Goal: Task Accomplishment & Management: Manage account settings

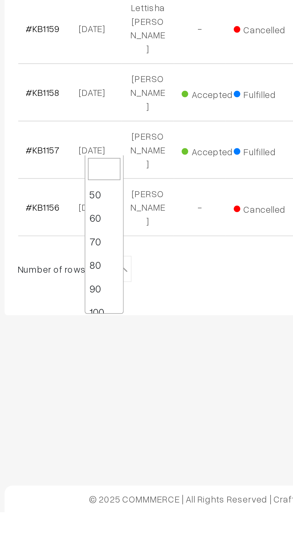
scroll to position [48, 0]
select select "100"
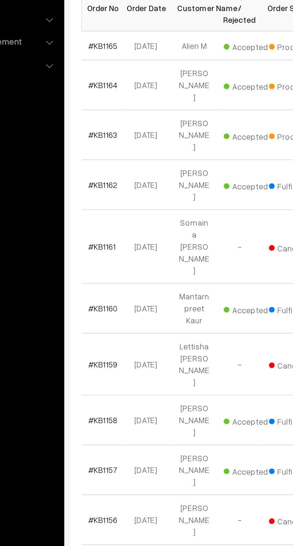
click at [103, 200] on link "#KB1163" at bounding box center [102, 202] width 16 height 5
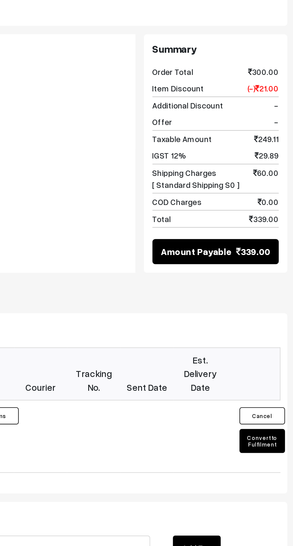
scroll to position [184, 0]
click at [277, 388] on button "Convert to Fulfilment" at bounding box center [274, 394] width 24 height 13
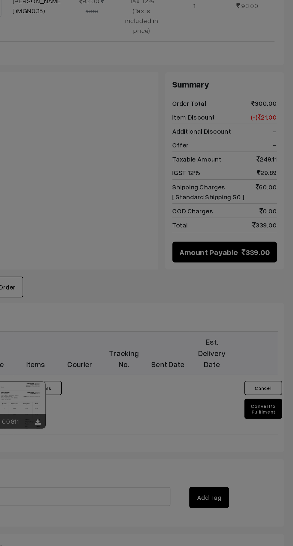
scroll to position [184, 0]
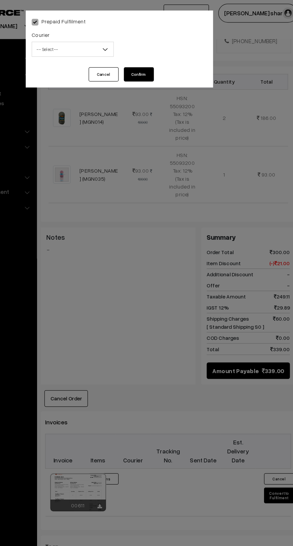
click at [135, 39] on b at bounding box center [135, 39] width 6 height 6
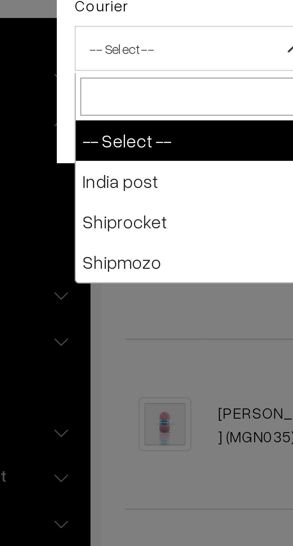
select select "1"
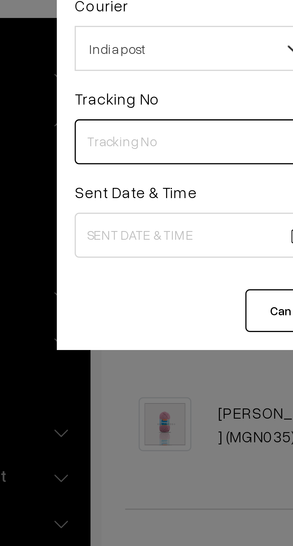
click at [97, 65] on input "text" at bounding box center [110, 64] width 66 height 12
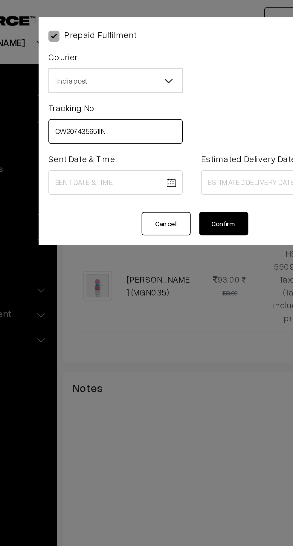
type input "CW207435651IN"
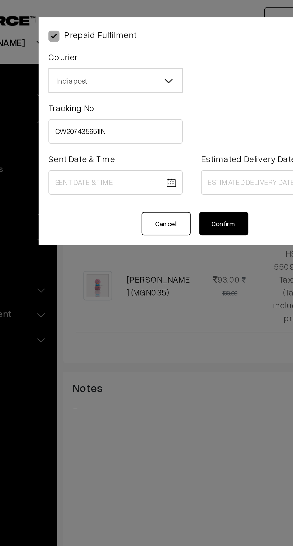
click at [119, 90] on body "Thank you for showing interest. Our team will call you shortly. Close knitbirds…" at bounding box center [146, 195] width 293 height 758
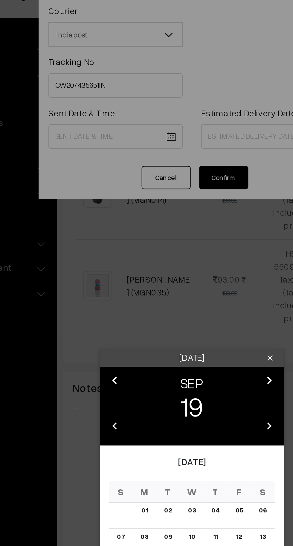
scroll to position [139, 0]
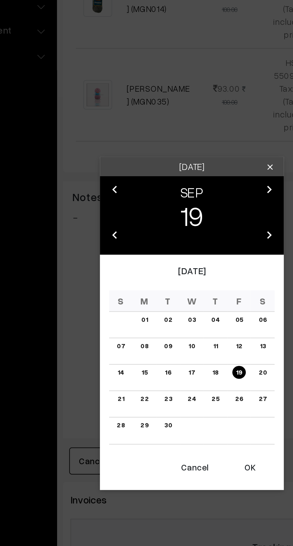
click at [179, 369] on button "OK" at bounding box center [175, 365] width 24 height 13
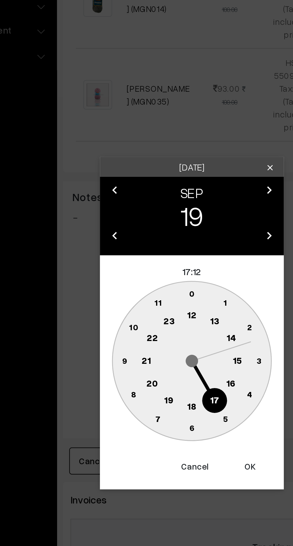
click at [119, 298] on text "10" at bounding box center [118, 297] width 4 height 5
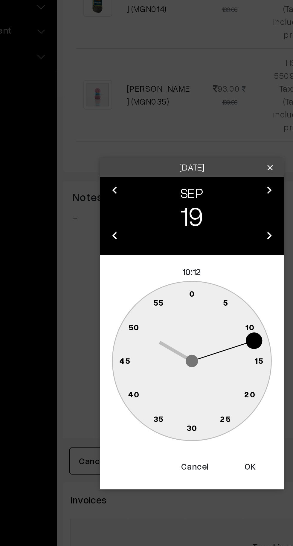
click at [146, 281] on text "0" at bounding box center [147, 280] width 3 height 5
type input "19-09-2025 10:00"
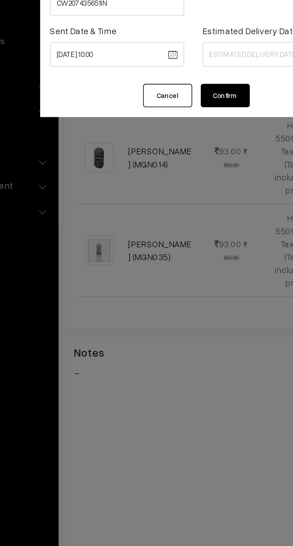
click at [138, 110] on button "Cancel" at bounding box center [134, 108] width 24 height 11
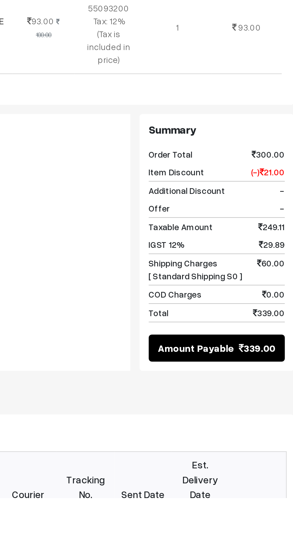
scroll to position [8, 0]
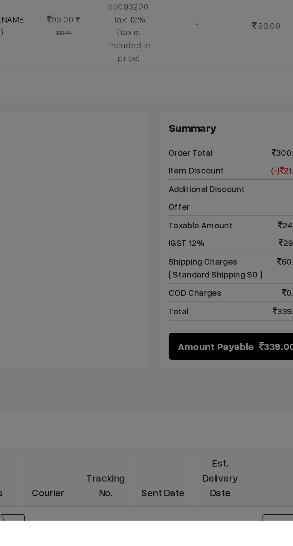
scroll to position [31, 0]
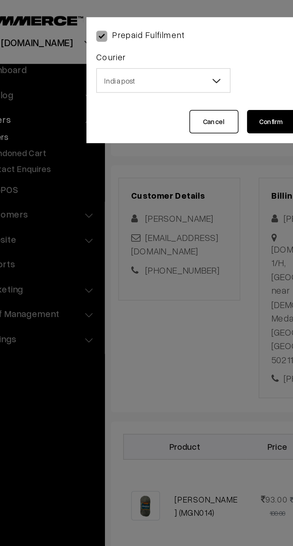
click at [130, 40] on span "India post" at bounding box center [109, 39] width 65 height 10
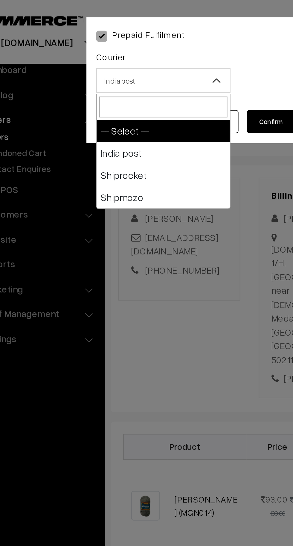
select select "1"
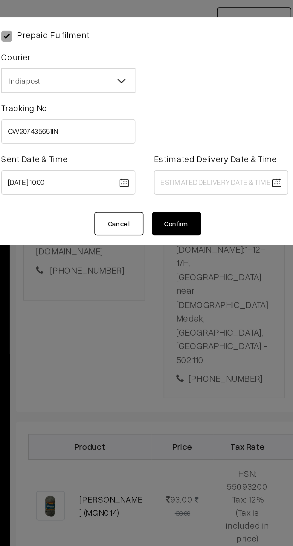
click at [182, 89] on body "Thank you for showing interest. Our team will call you shortly. Close knitbirds…" at bounding box center [146, 348] width 293 height 758
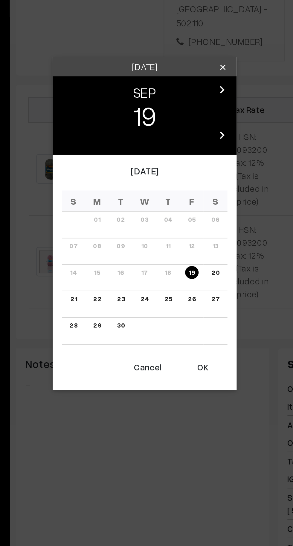
click at [170, 311] on link "26" at bounding box center [169, 310] width 7 height 6
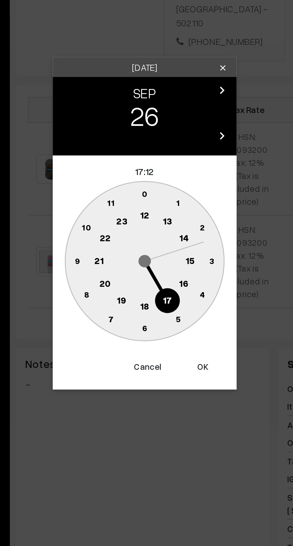
click at [169, 305] on circle at bounding box center [166, 302] width 12 height 12
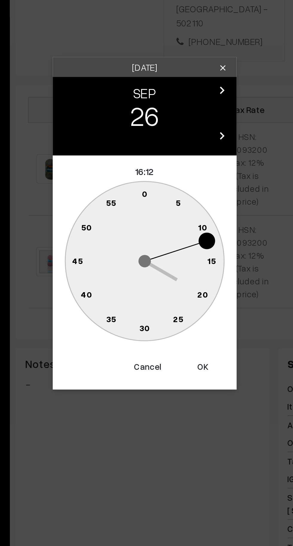
click at [148, 259] on text "0" at bounding box center [147, 258] width 3 height 5
type input "26-09-2025 16:00"
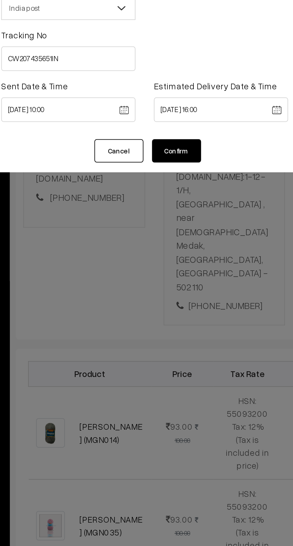
click at [167, 110] on button "Confirm" at bounding box center [162, 108] width 24 height 11
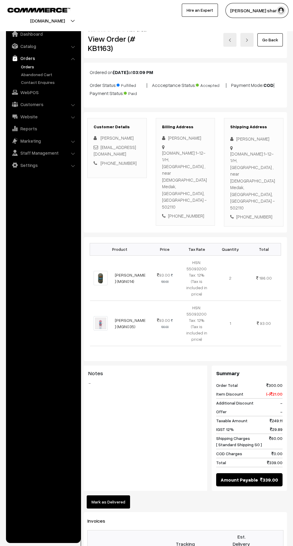
click at [274, 43] on link "Go Back" at bounding box center [270, 39] width 25 height 13
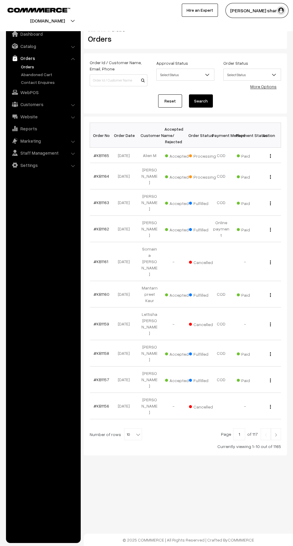
click at [137, 431] on b at bounding box center [138, 434] width 6 height 6
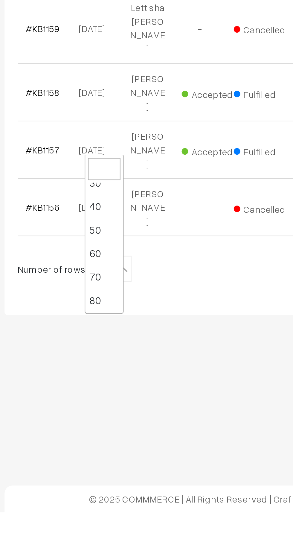
scroll to position [48, 0]
select select "100"
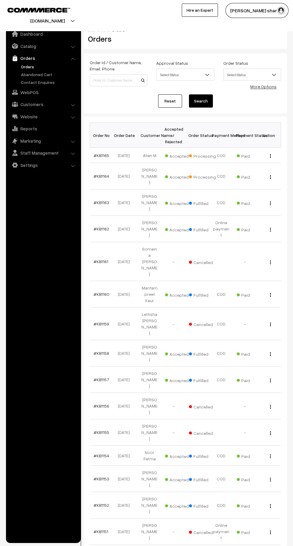
scroll to position [5, 0]
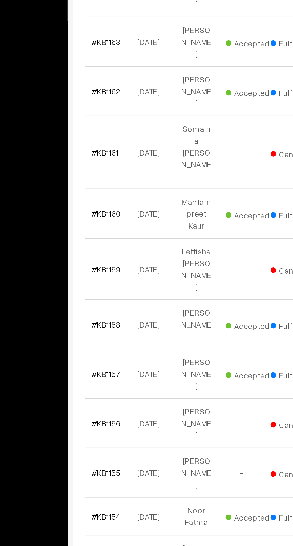
click at [102, 448] on link "#KB1154" at bounding box center [102, 450] width 16 height 5
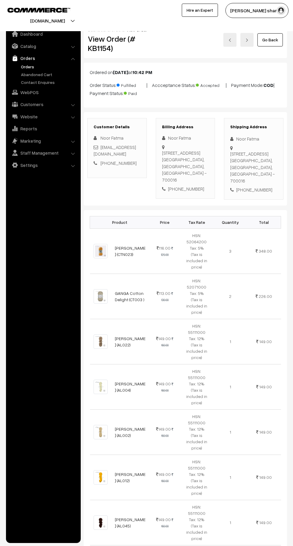
scroll to position [846, 0]
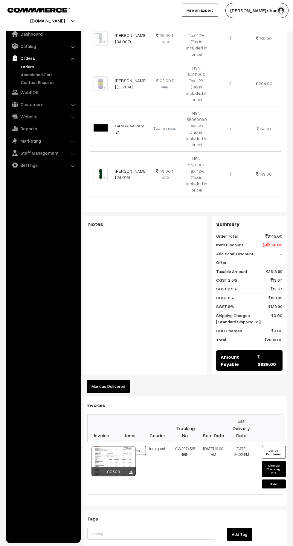
click at [118, 379] on button "Mark as Delivered" at bounding box center [108, 385] width 43 height 13
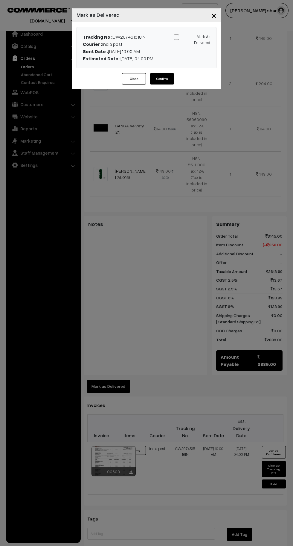
click at [174, 39] on span at bounding box center [176, 36] width 5 height 5
click at [189, 38] on input "Mark As Delivered" at bounding box center [191, 36] width 4 height 4
checkbox input "true"
click at [164, 81] on button "Confirm" at bounding box center [162, 78] width 24 height 11
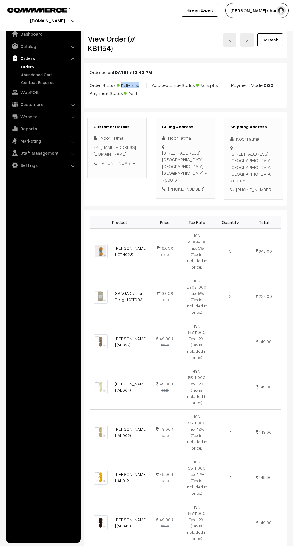
click at [247, 94] on p "Order Status: Delivered | Accceptance Status: Accepted | Payment Mode: COD | Pa…" at bounding box center [186, 89] width 192 height 16
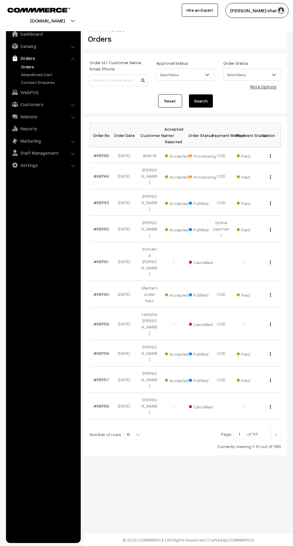
click at [135, 431] on b at bounding box center [138, 434] width 6 height 6
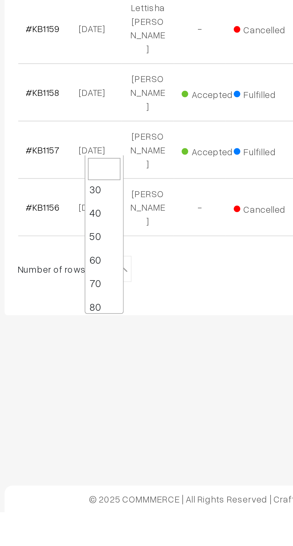
scroll to position [48, 0]
select select "100"
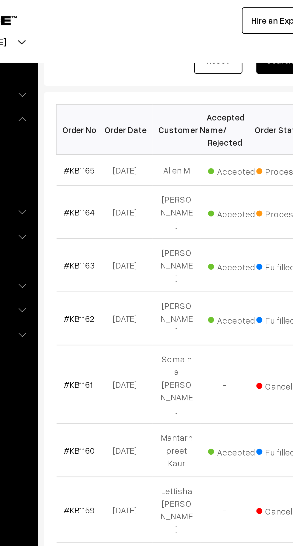
scroll to position [69, 0]
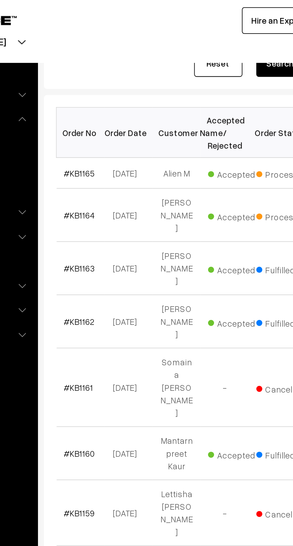
click at [103, 109] on link "#KB1164" at bounding box center [102, 106] width 16 height 5
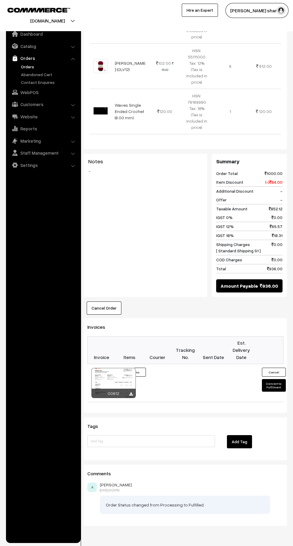
scroll to position [223, 0]
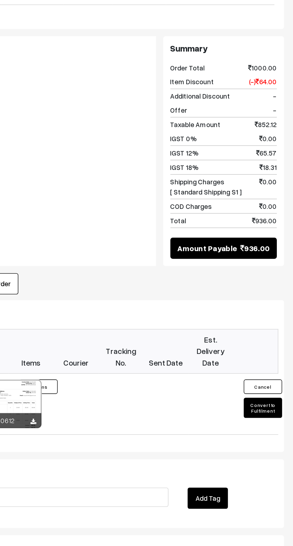
click at [282, 386] on button "Convert to Fulfilment" at bounding box center [274, 392] width 24 height 13
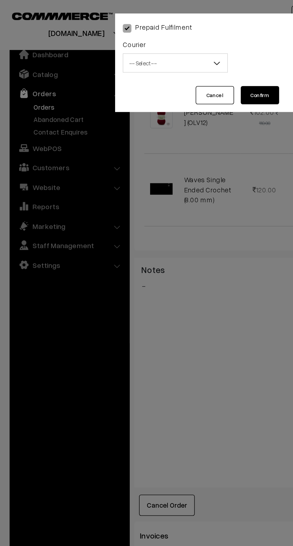
click at [136, 42] on b at bounding box center [135, 39] width 6 height 6
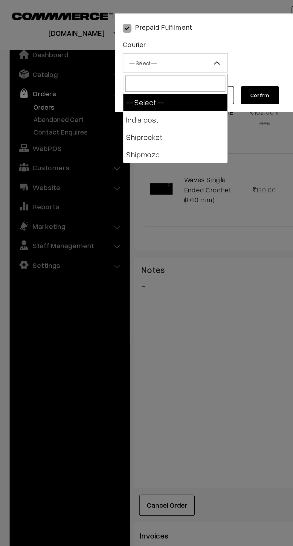
select select "1"
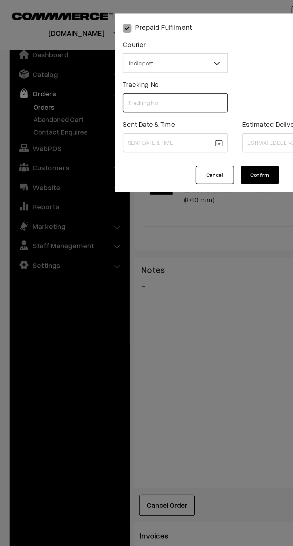
click at [96, 64] on input "text" at bounding box center [110, 64] width 66 height 12
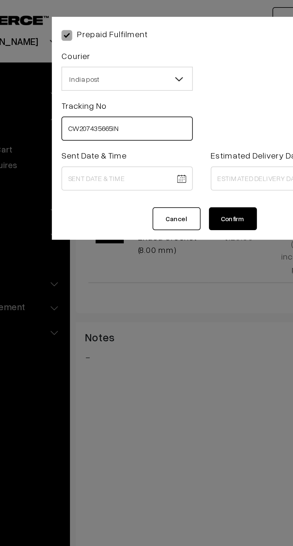
type input "CW207435665IN"
click at [115, 88] on body "Thank you for showing interest. Our team will call you shortly. Close knitbirds…" at bounding box center [146, 174] width 293 height 794
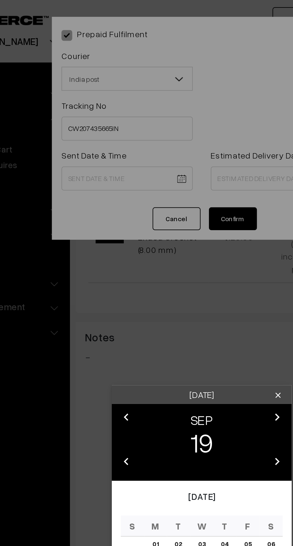
scroll to position [184, 0]
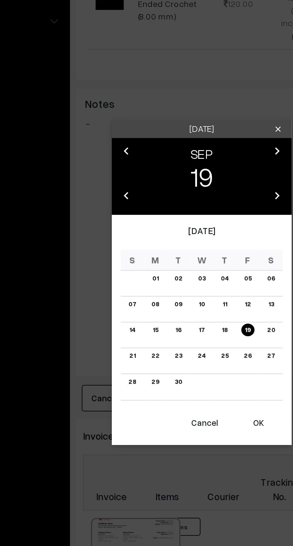
click at [176, 368] on button "OK" at bounding box center [175, 365] width 24 height 13
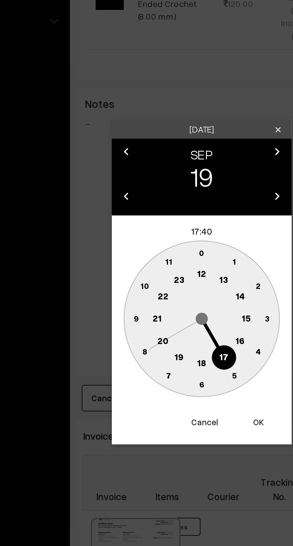
click at [116, 298] on circle at bounding box center [118, 298] width 12 height 12
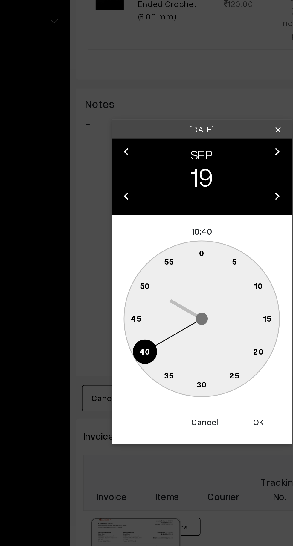
click at [146, 278] on circle at bounding box center [147, 281] width 12 height 12
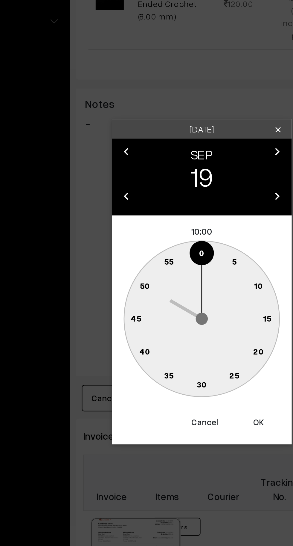
type input "19-09-2025 10:00"
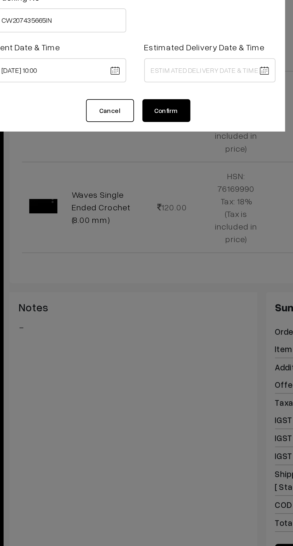
click at [182, 88] on body "Thank you for showing interest. Our team will call you shortly. Close knitbirds…" at bounding box center [146, 213] width 293 height 794
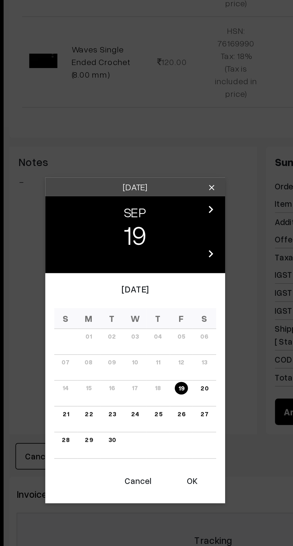
click at [123, 334] on link "22" at bounding box center [123, 332] width 7 height 6
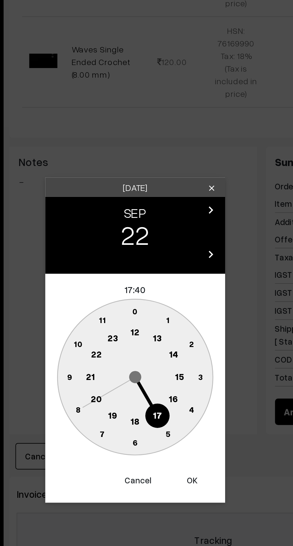
click at [167, 327] on text "16" at bounding box center [165, 324] width 5 height 5
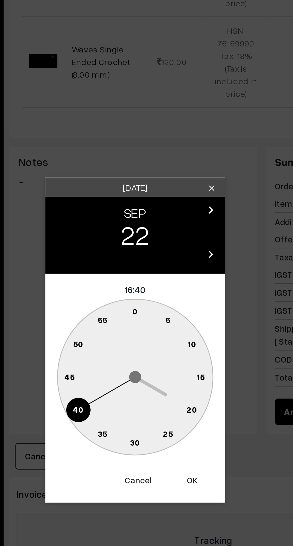
click at [147, 282] on text "0" at bounding box center [147, 280] width 3 height 5
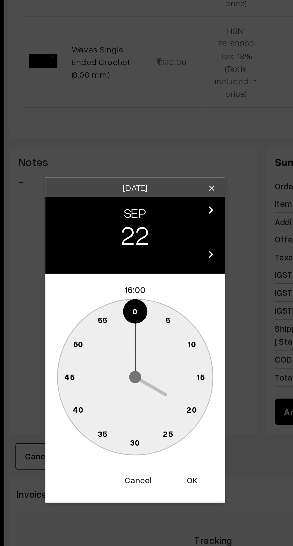
type input "22-09-2025 16:00"
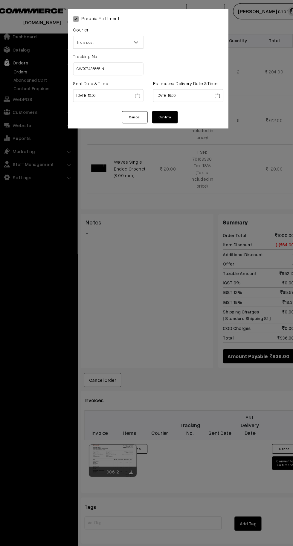
click at [168, 110] on button "Confirm" at bounding box center [162, 108] width 24 height 11
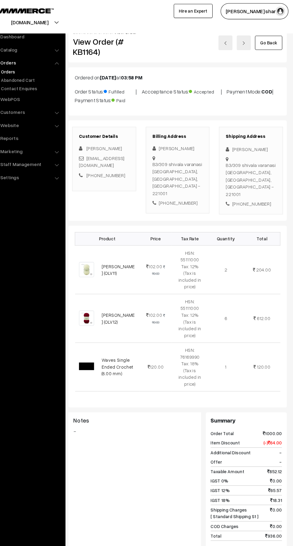
click at [270, 40] on link "Go Back" at bounding box center [270, 39] width 25 height 13
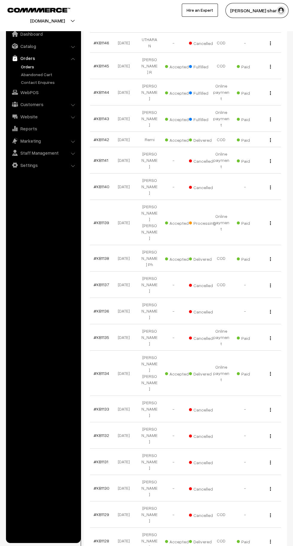
scroll to position [615, 0]
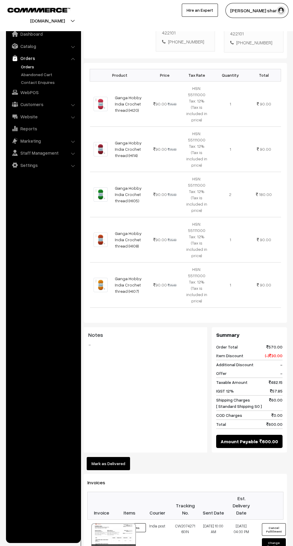
scroll to position [175, 0]
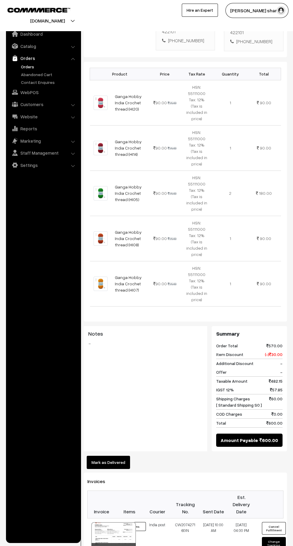
click at [122, 455] on button "Mark as Delivered" at bounding box center [108, 461] width 43 height 13
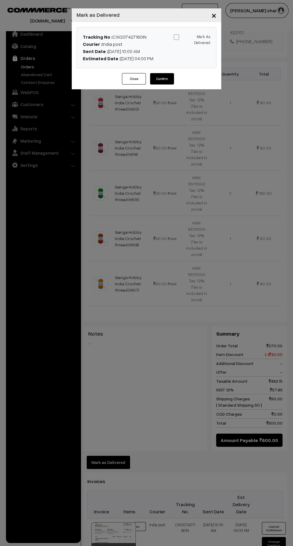
click at [187, 303] on div "× Mark as Delivered Tracking No : CW207427160IN Courier : [GEOGRAPHIC_DATA] pos…" at bounding box center [146, 273] width 293 height 546
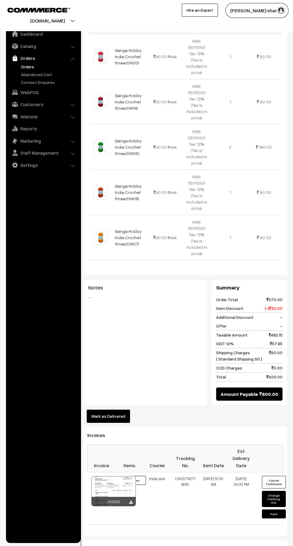
scroll to position [222, 0]
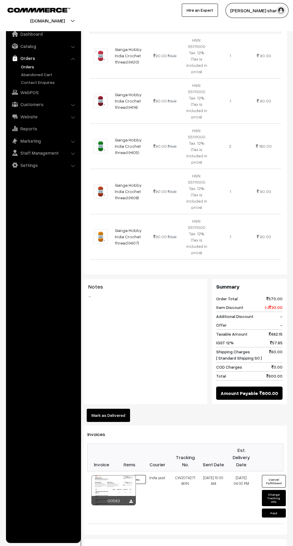
click at [111, 408] on button "Mark as Delivered" at bounding box center [108, 414] width 43 height 13
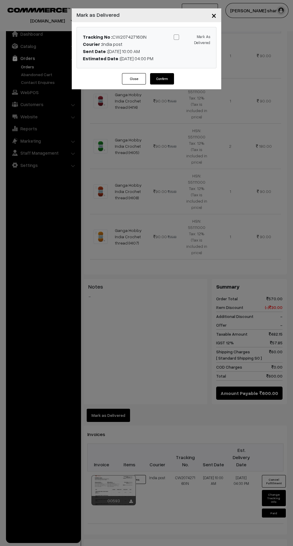
click at [176, 37] on span at bounding box center [176, 36] width 5 height 5
click at [189, 37] on input "Mark As Delivered" at bounding box center [191, 36] width 4 height 4
checkbox input "true"
click at [163, 78] on button "Confirm" at bounding box center [162, 78] width 24 height 11
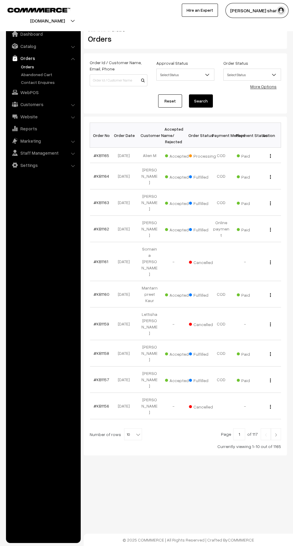
click at [135, 431] on b at bounding box center [138, 434] width 6 height 6
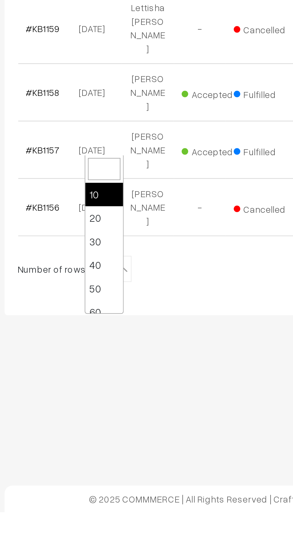
scroll to position [48, 0]
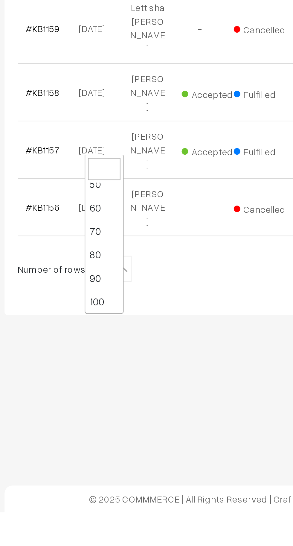
select select "100"
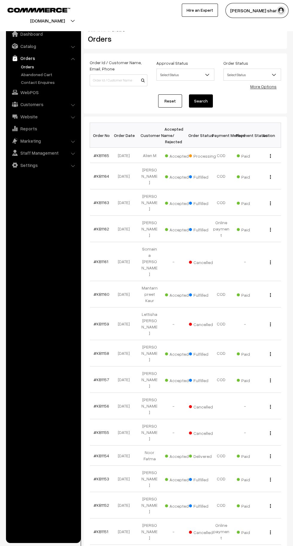
scroll to position [1, 0]
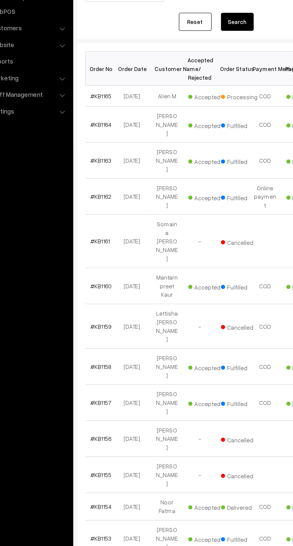
click at [107, 452] on link "#KB1154" at bounding box center [102, 454] width 16 height 5
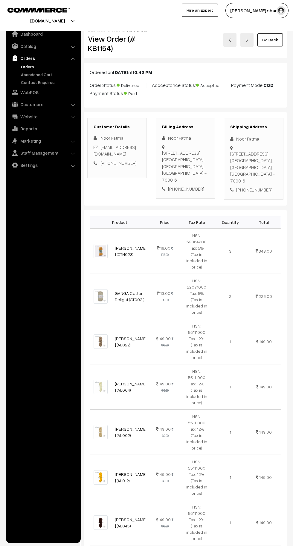
click at [272, 40] on link "Go Back" at bounding box center [270, 39] width 25 height 13
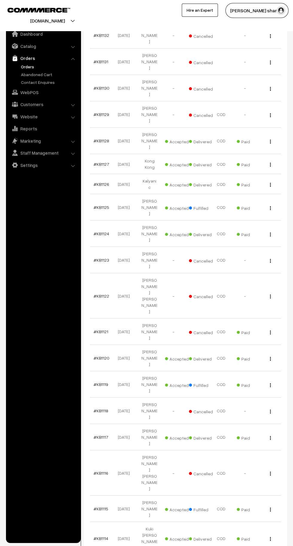
scroll to position [1041, 0]
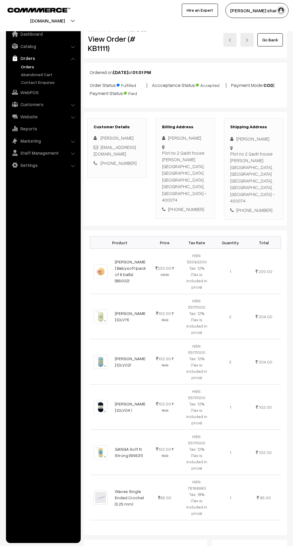
scroll to position [360, 0]
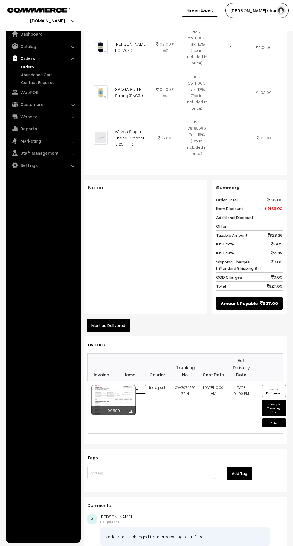
click at [108, 319] on button "Mark as Delivered" at bounding box center [108, 325] width 43 height 13
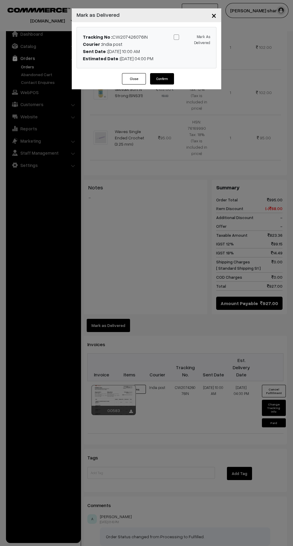
click at [176, 37] on span at bounding box center [176, 36] width 5 height 5
click at [189, 37] on input "Mark As Delivered" at bounding box center [191, 36] width 4 height 4
checkbox input "true"
click at [162, 78] on button "Confirm" at bounding box center [162, 78] width 24 height 11
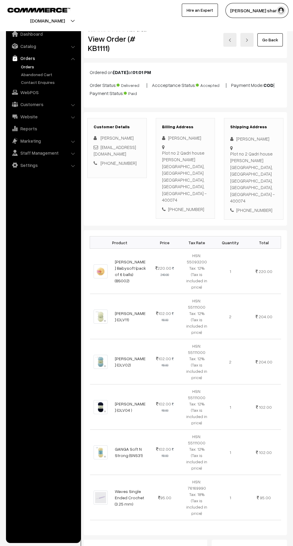
click at [269, 39] on link "Go Back" at bounding box center [270, 39] width 25 height 13
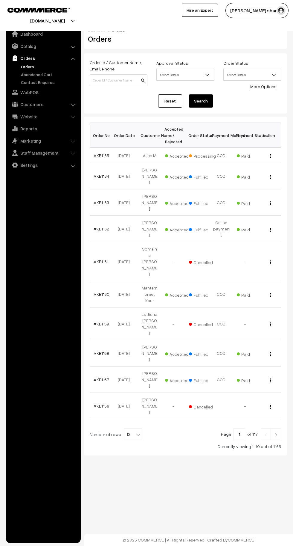
click at [135, 431] on b at bounding box center [138, 434] width 6 height 6
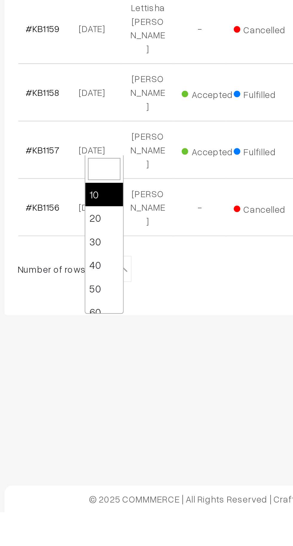
scroll to position [48, 0]
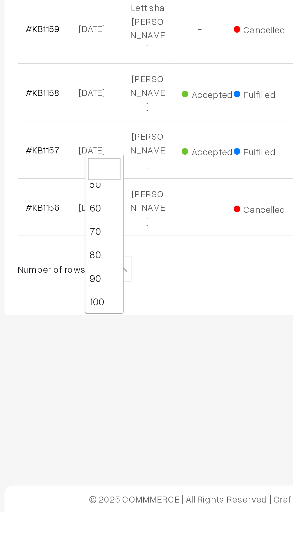
select select "100"
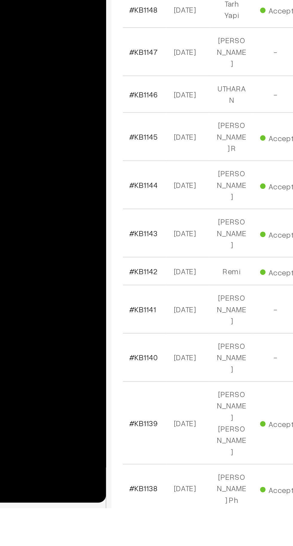
scroll to position [335, 0]
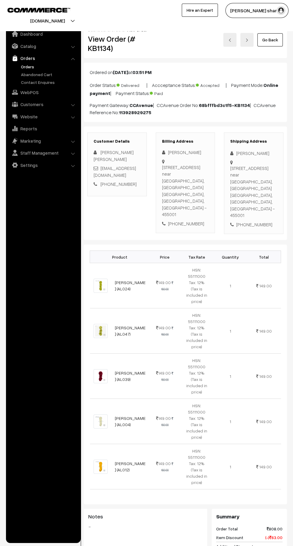
click at [281, 34] on link "Go Back" at bounding box center [270, 39] width 25 height 13
